Goal: Task Accomplishment & Management: Use online tool/utility

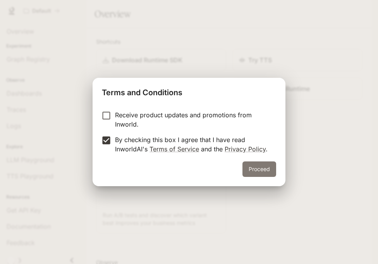
click at [262, 166] on button "Proceed" at bounding box center [259, 168] width 34 height 15
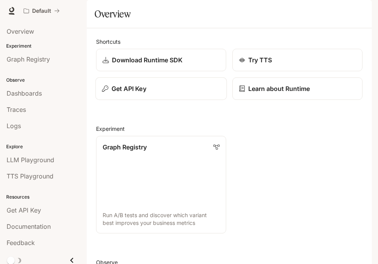
click at [156, 93] on div "Get API Key" at bounding box center [161, 88] width 118 height 9
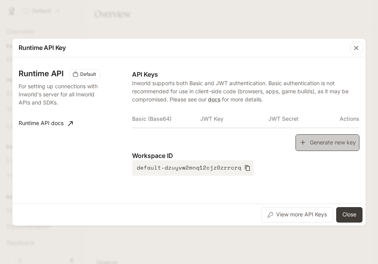
click at [319, 138] on button "Generate new key" at bounding box center [327, 142] width 64 height 17
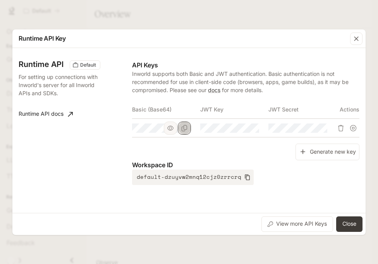
click at [186, 129] on icon "Copy Basic (Base64)" at bounding box center [184, 128] width 5 height 6
click at [349, 223] on button "Close" at bounding box center [349, 223] width 26 height 15
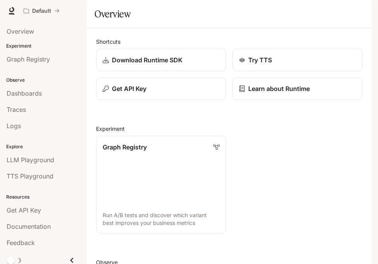
click at [360, 13] on icon "button" at bounding box center [361, 11] width 4 height 4
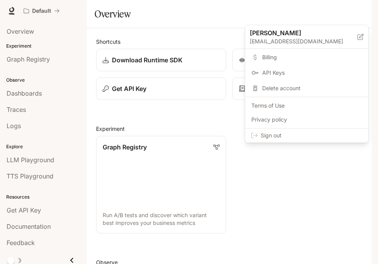
click at [316, 137] on span "Sign out" at bounding box center [311, 136] width 101 height 8
